Goal: Task Accomplishment & Management: Complete application form

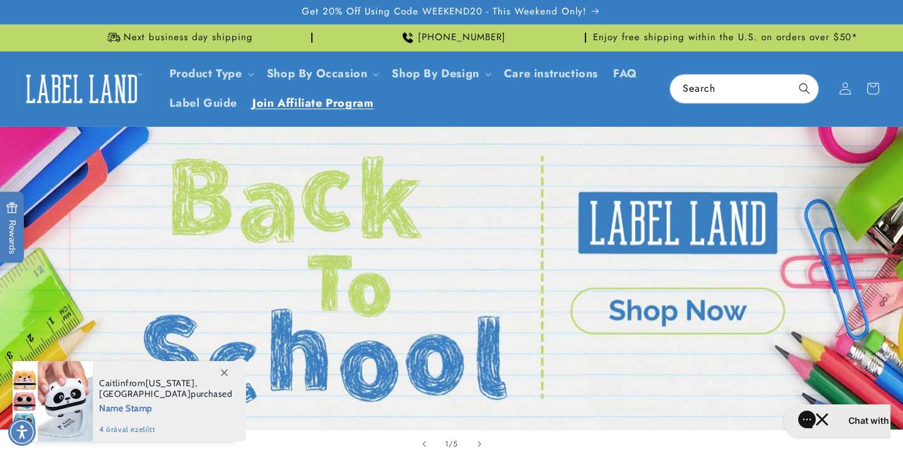
click at [307, 99] on span "Join Affiliate Program" at bounding box center [312, 103] width 121 height 14
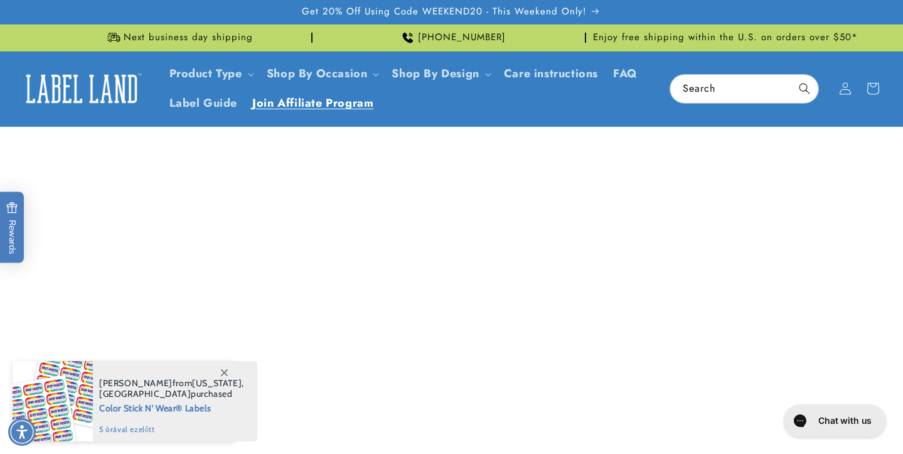
click at [225, 377] on span at bounding box center [224, 372] width 23 height 23
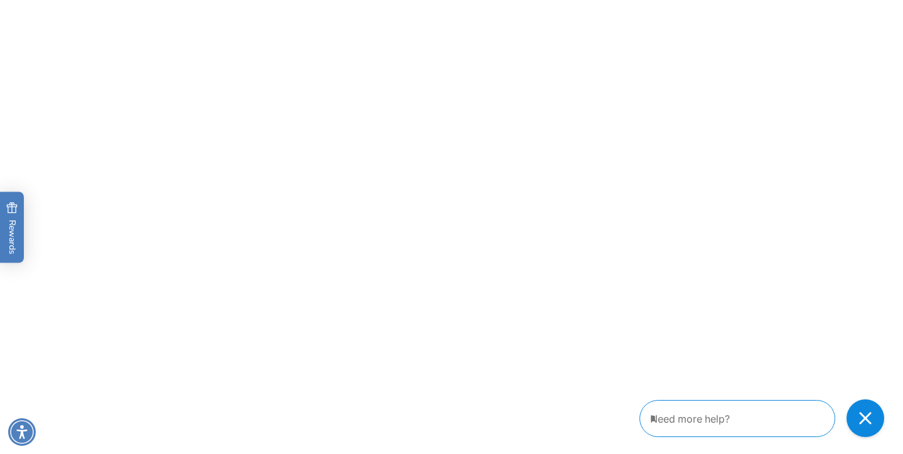
scroll to position [422, 0]
